Goal: Navigation & Orientation: Find specific page/section

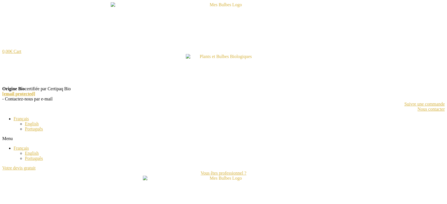
click at [221, 5] on img at bounding box center [224, 25] width 226 height 47
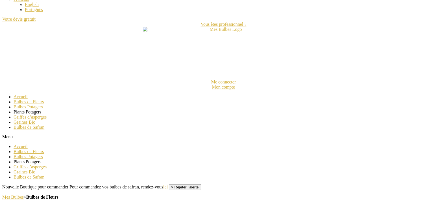
scroll to position [154, 0]
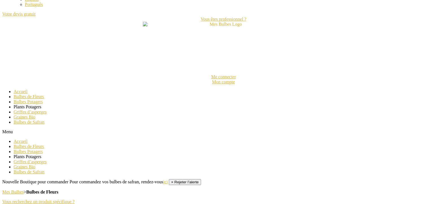
click at [23, 94] on link "Accueil" at bounding box center [21, 91] width 14 height 5
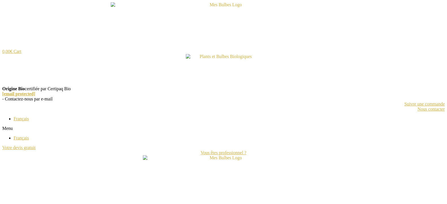
click at [19, 120] on span "Français" at bounding box center [21, 118] width 15 height 5
click at [423, 104] on span "Suivre une commande" at bounding box center [425, 103] width 40 height 5
